Goal: Task Accomplishment & Management: Manage account settings

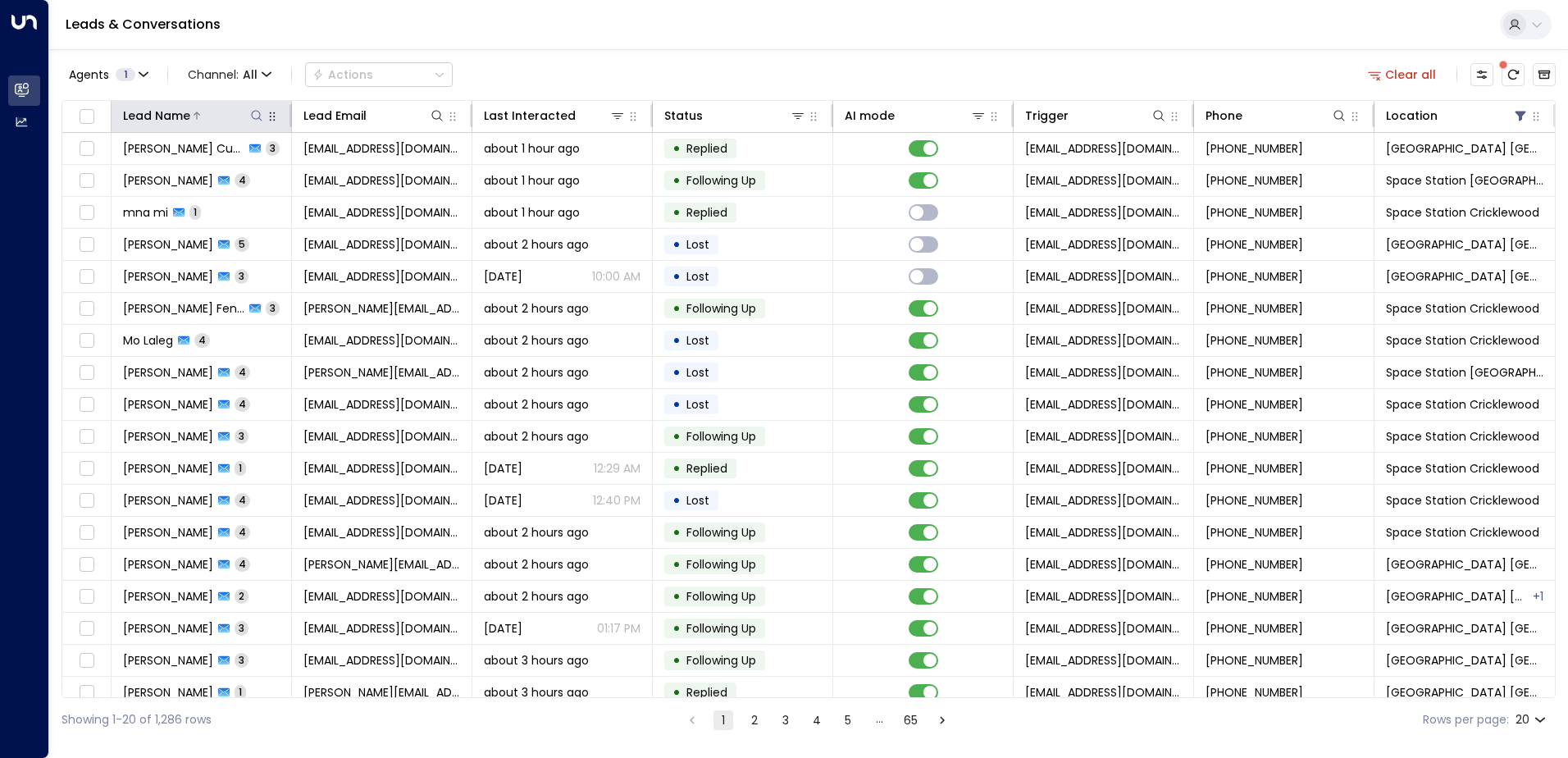
click at [260, 117] on icon at bounding box center [256, 115] width 13 height 13
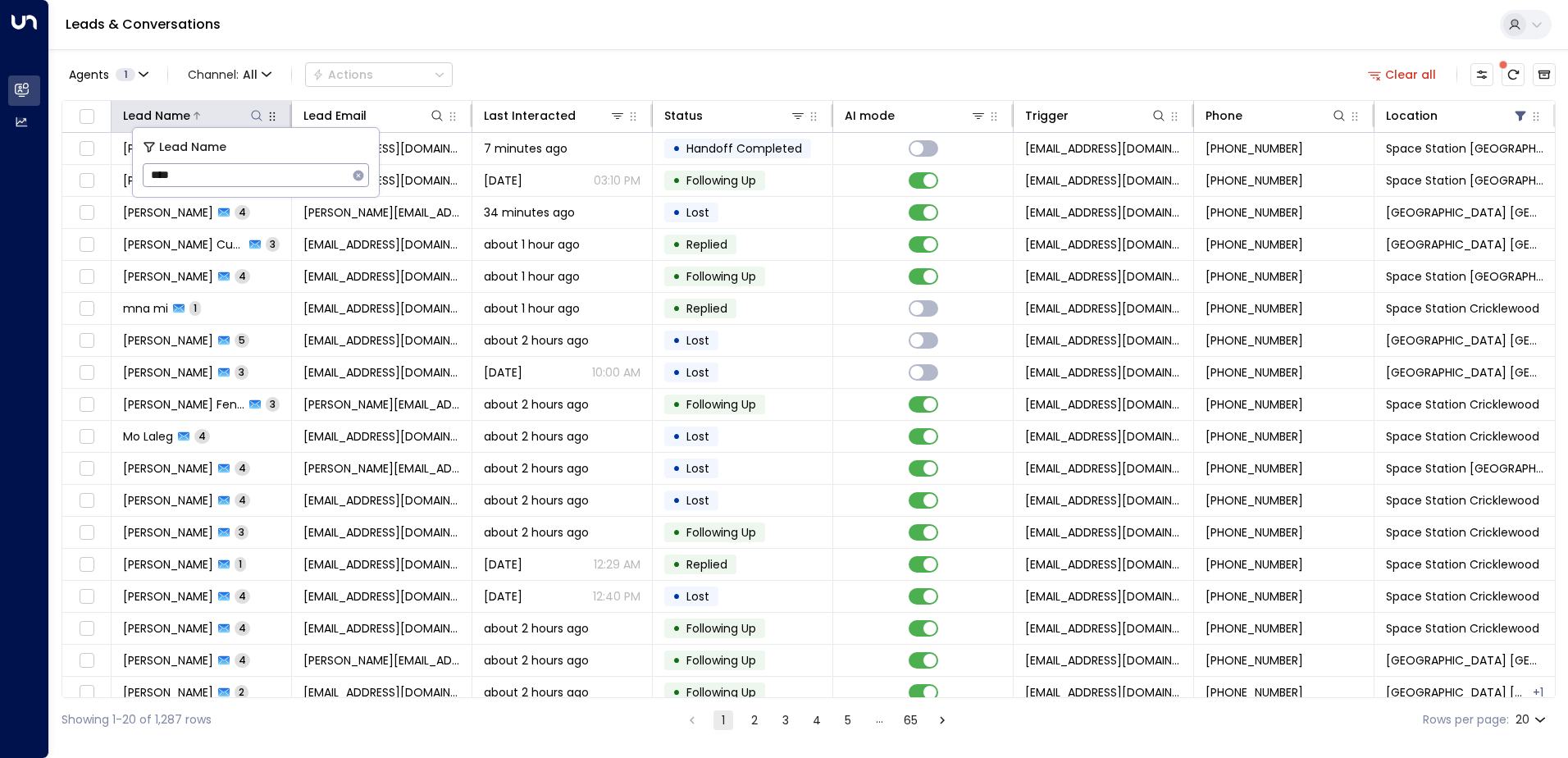
type input "*****"
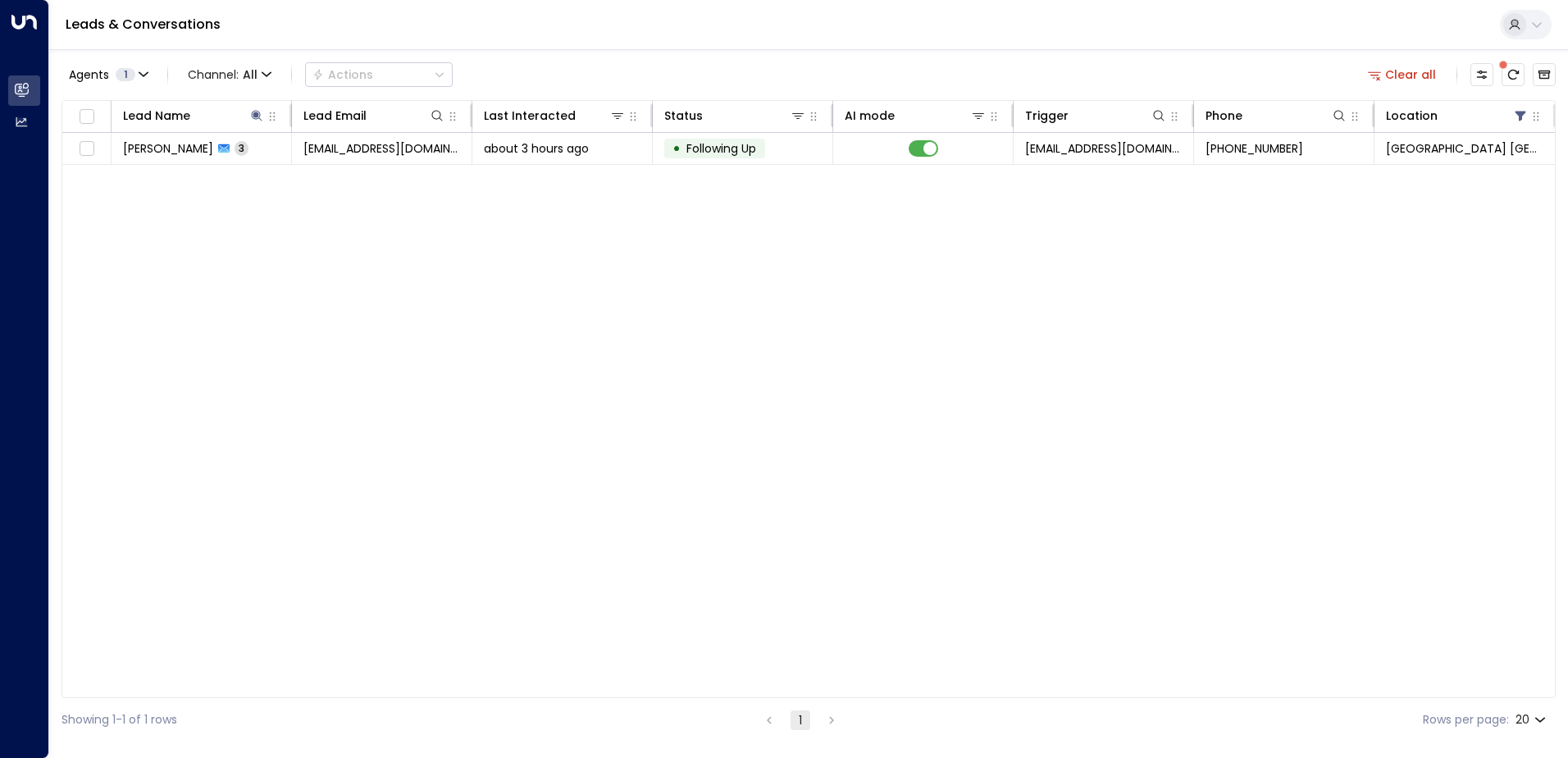
click at [744, 57] on div "Agents 1 Channel: All Actions Clear all" at bounding box center [808, 75] width 1494 height 35
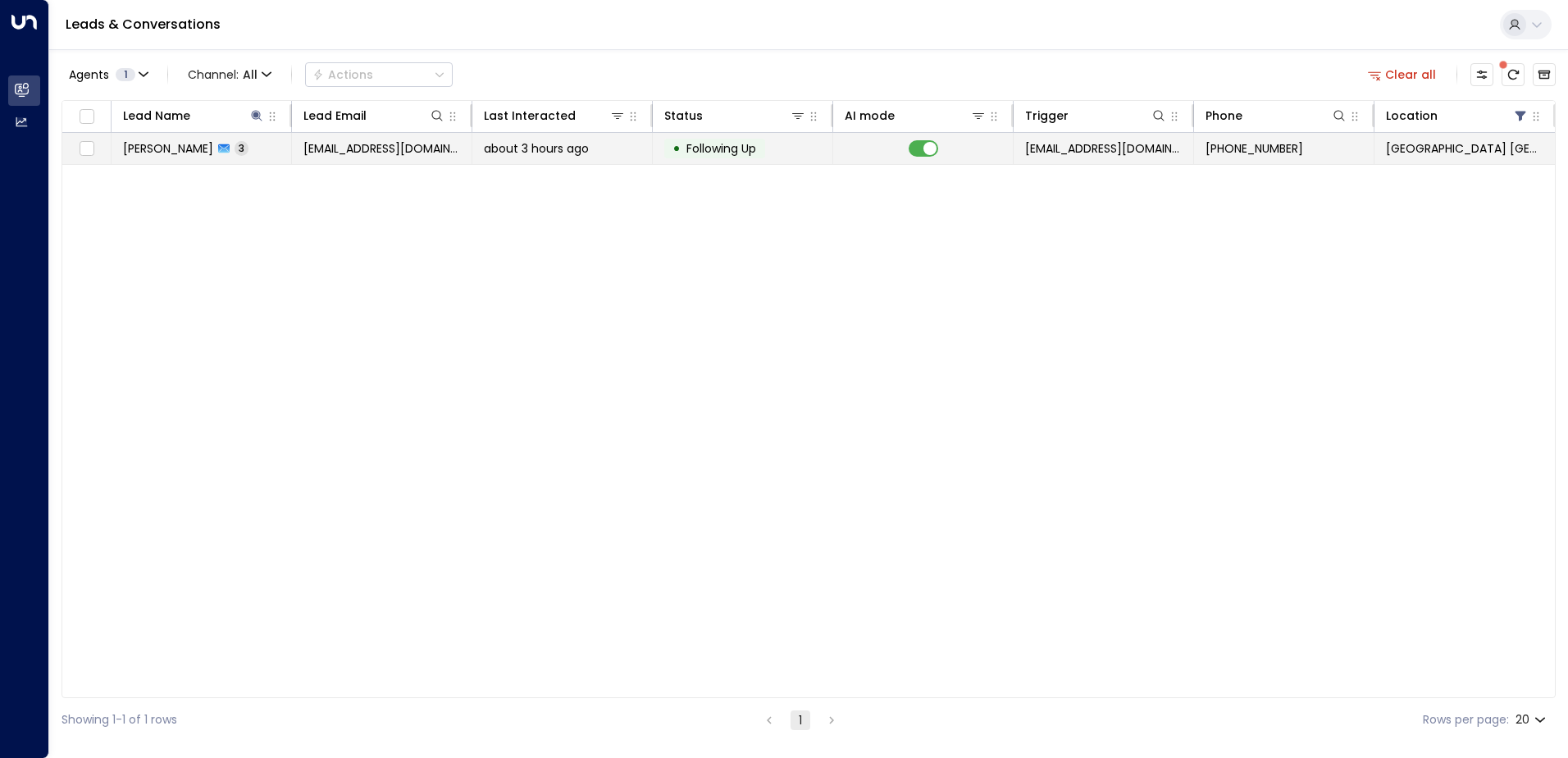
click at [588, 155] on span "about 3 hours ago" at bounding box center [536, 148] width 105 height 17
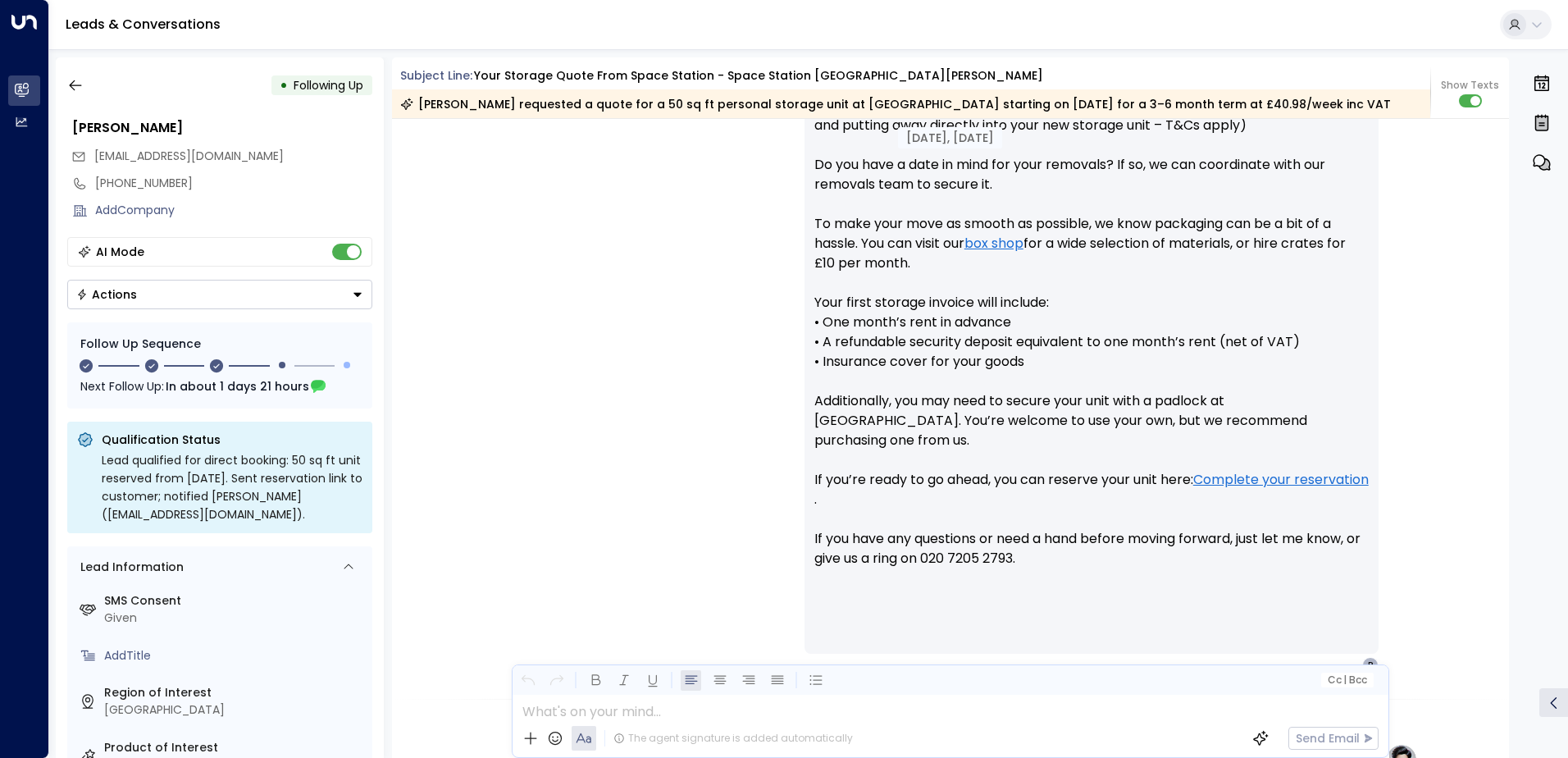
scroll to position [774, 0]
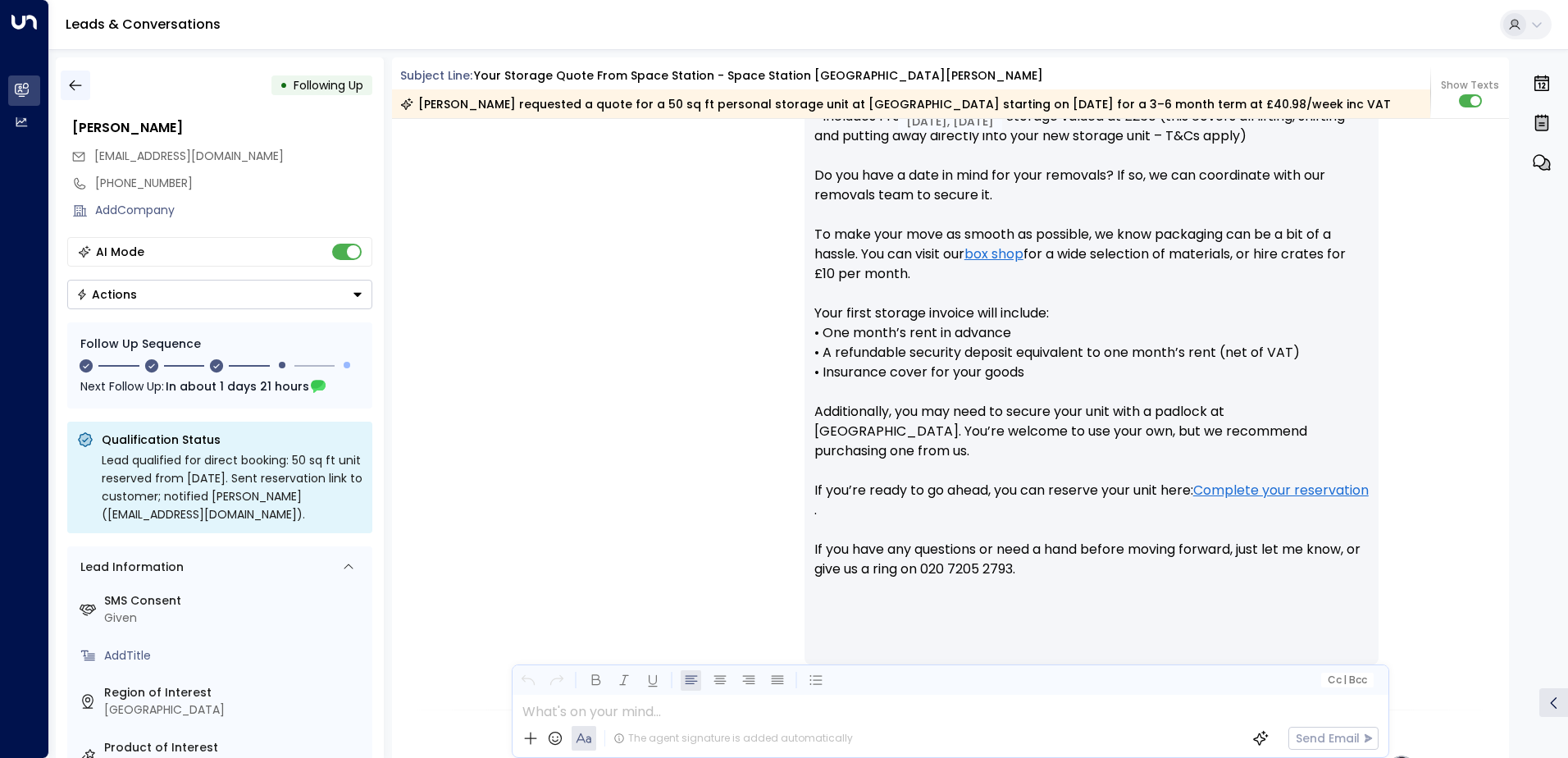
click at [80, 80] on icon "button" at bounding box center [75, 85] width 17 height 17
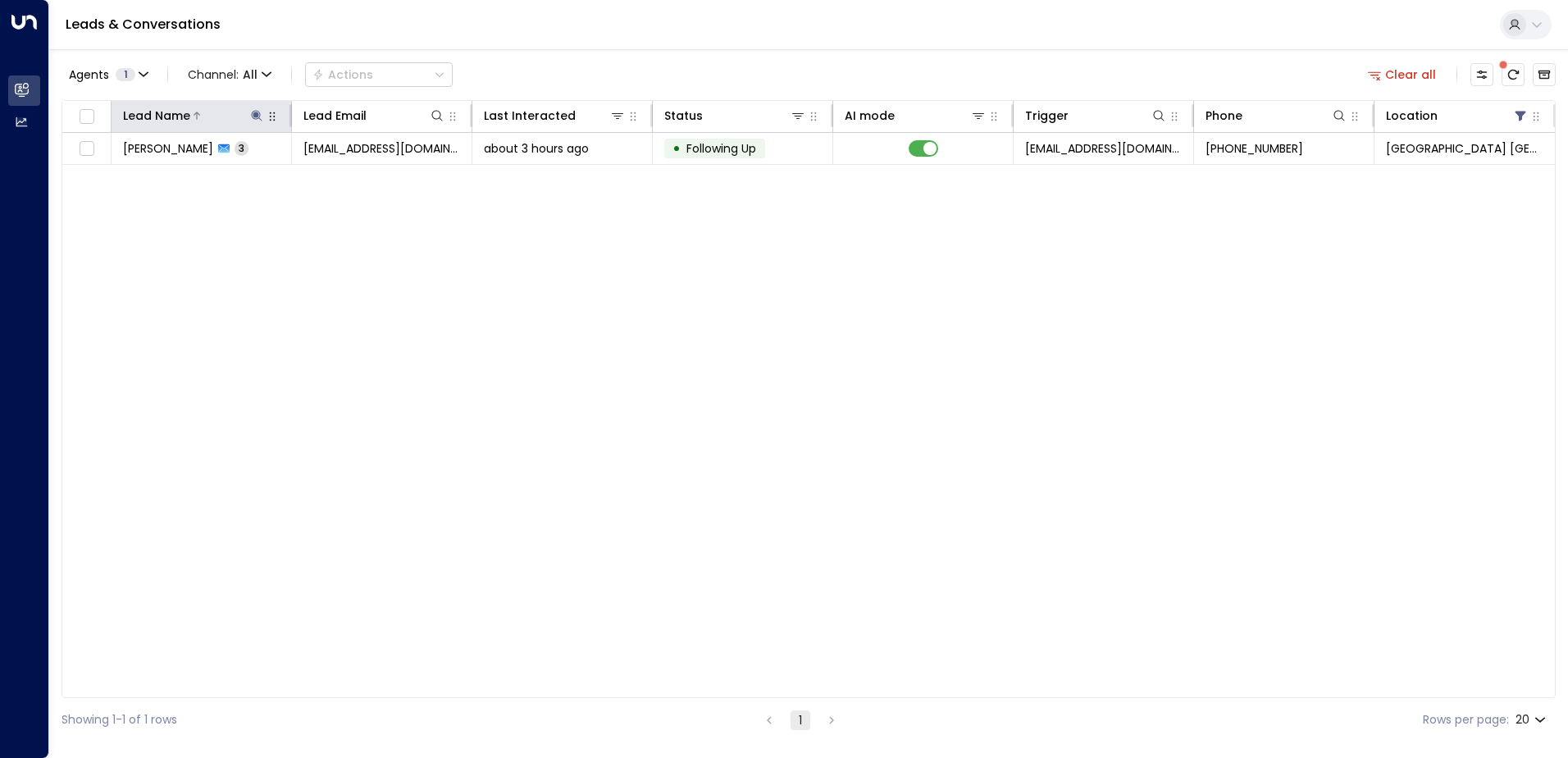
click at [258, 116] on icon at bounding box center [256, 115] width 10 height 10
click at [355, 171] on icon "button" at bounding box center [359, 175] width 13 height 13
click at [313, 170] on input "text" at bounding box center [256, 175] width 226 height 30
type input "********"
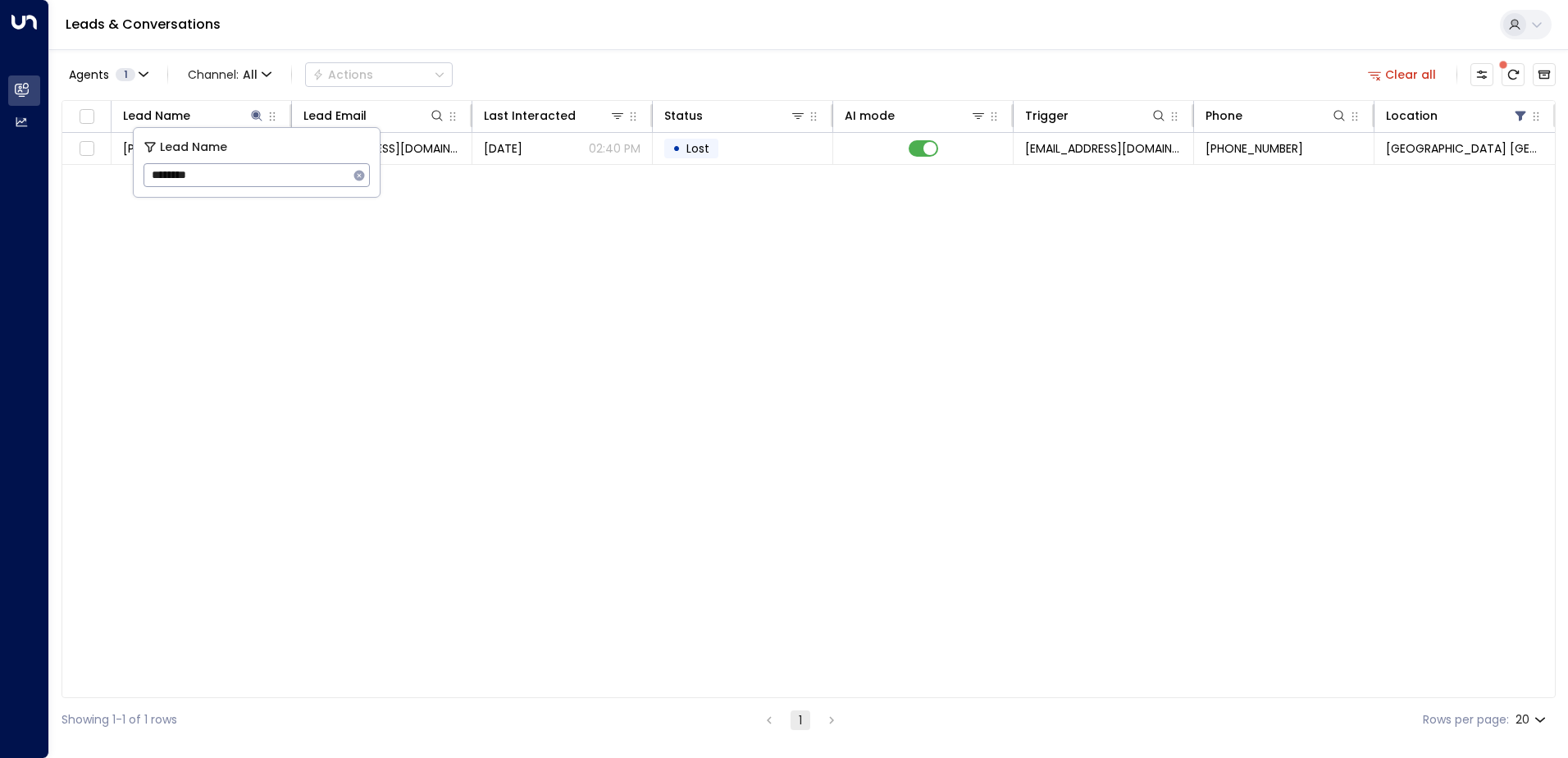
click at [778, 43] on div "Leads & Conversations" at bounding box center [809, 25] width 1519 height 50
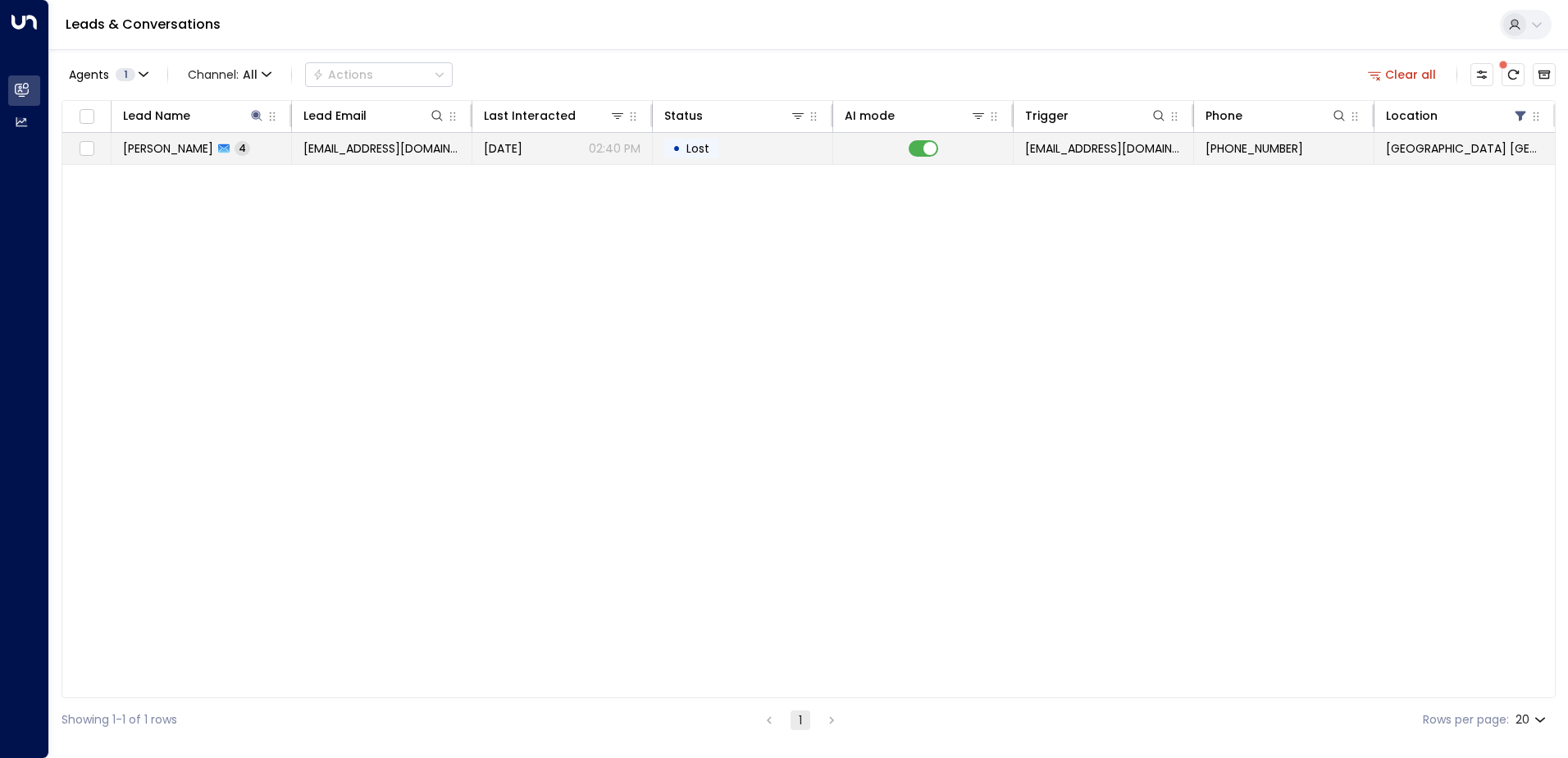
click at [630, 151] on p "02:40 PM" at bounding box center [615, 148] width 51 height 17
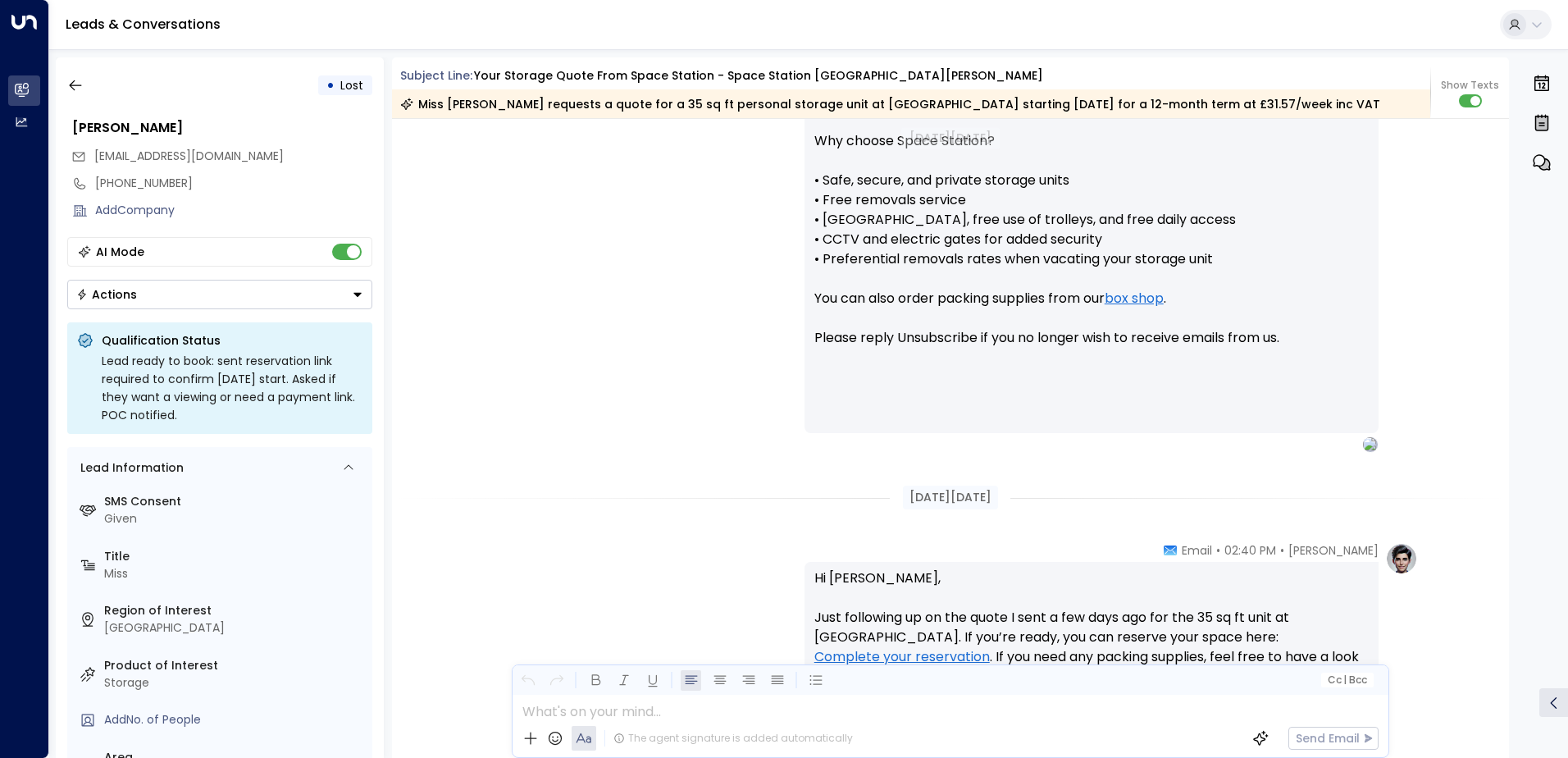
scroll to position [1362, 0]
